Goal: Navigation & Orientation: Find specific page/section

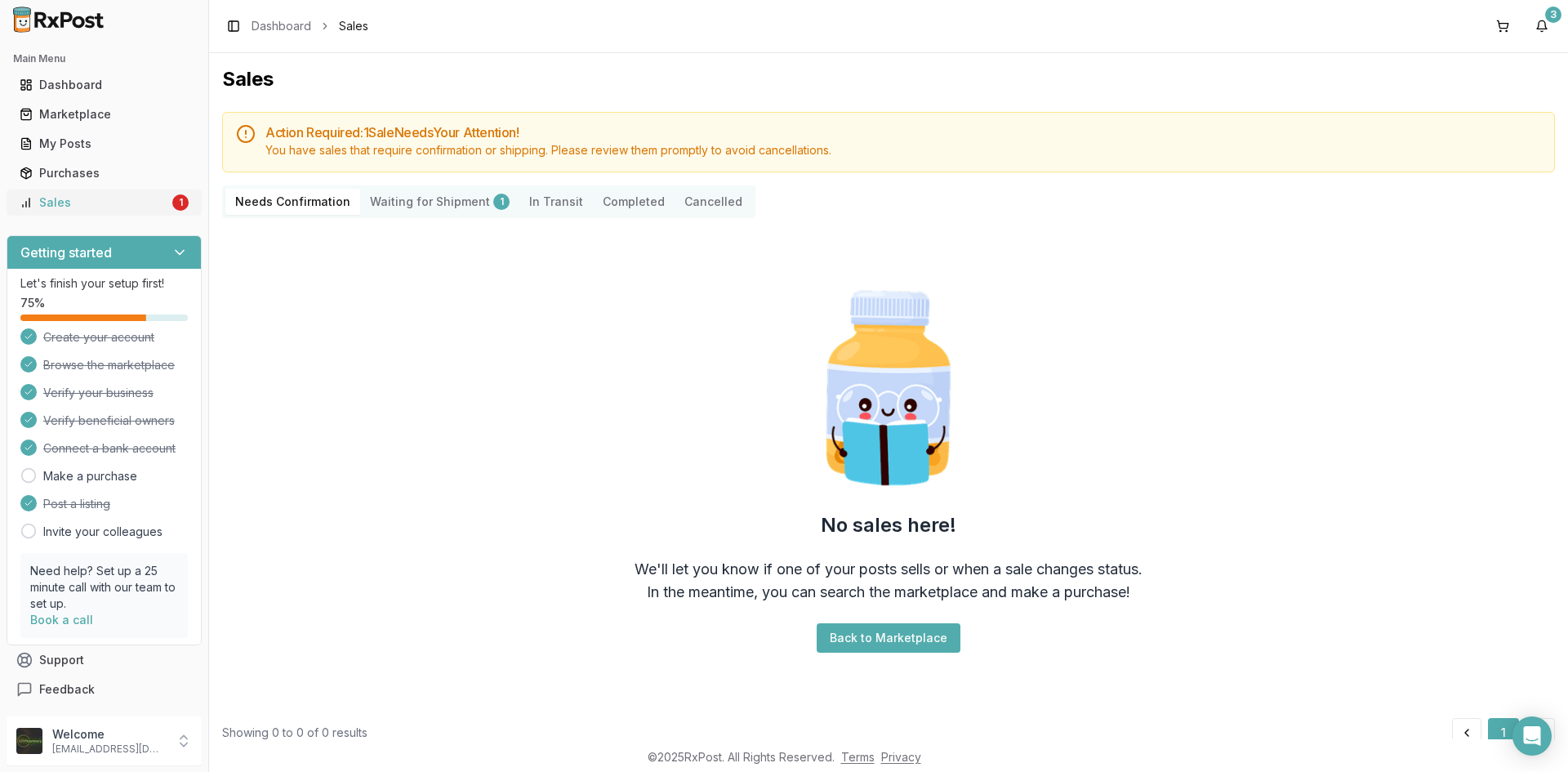
click at [40, 200] on div "Sales" at bounding box center [95, 203] width 149 height 17
click at [145, 146] on div "My Posts" at bounding box center [104, 143] width 169 height 17
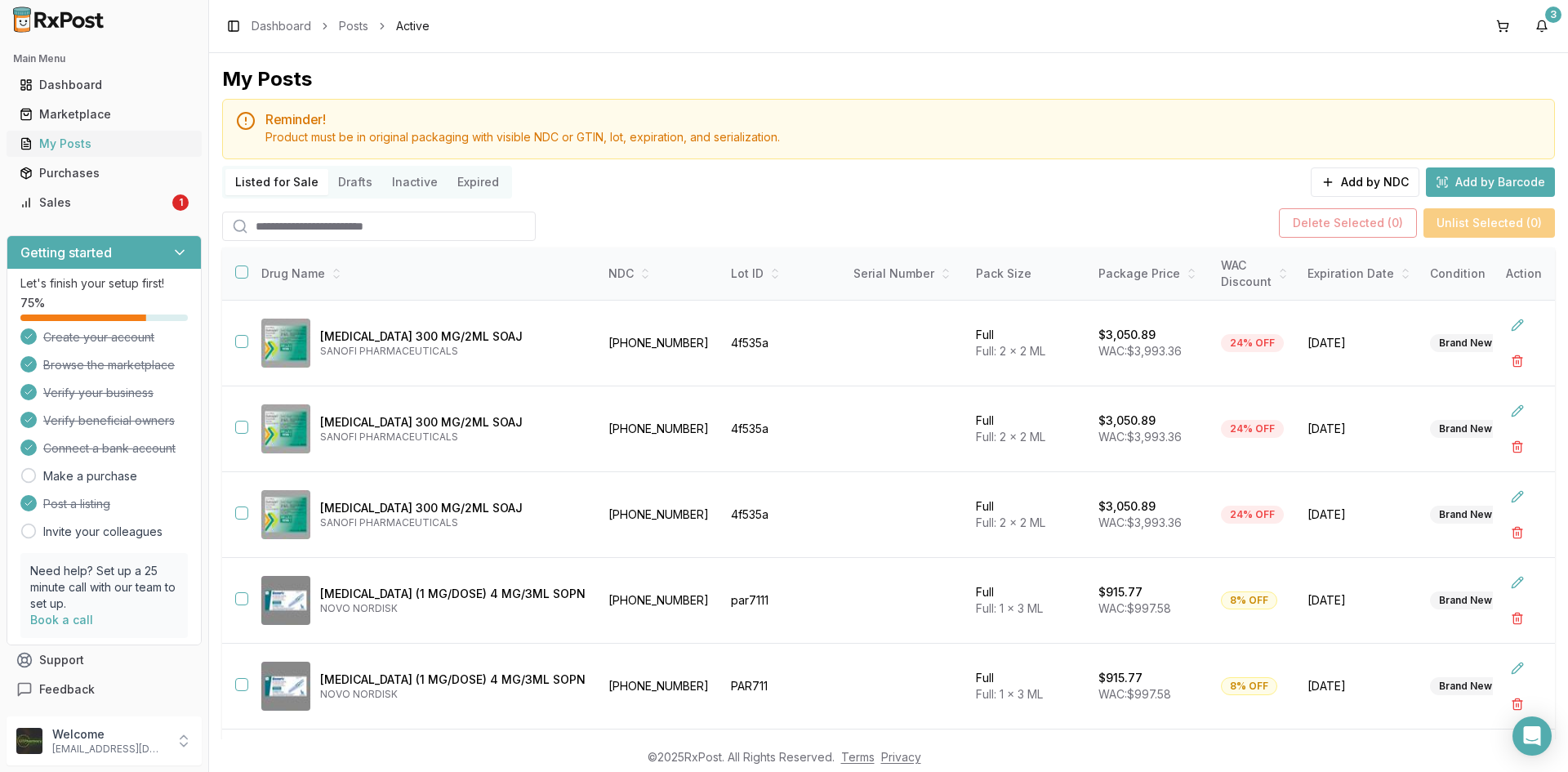
click at [149, 146] on div "My Posts" at bounding box center [104, 143] width 169 height 17
